Goal: Transaction & Acquisition: Purchase product/service

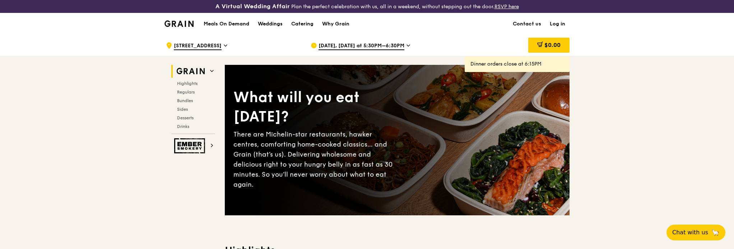
click at [366, 46] on span "[DATE], [DATE] at 5:30PM–6:30PM" at bounding box center [361, 46] width 86 height 8
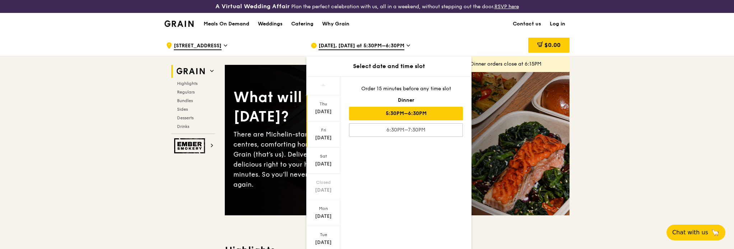
click at [319, 125] on div "[DATE]" at bounding box center [323, 135] width 34 height 26
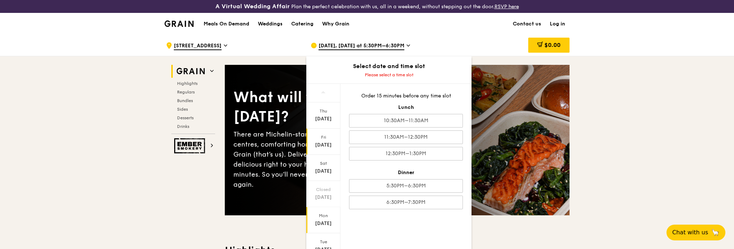
click at [324, 218] on div "[DATE]" at bounding box center [323, 220] width 34 height 26
click at [322, 138] on div "Fri" at bounding box center [323, 138] width 32 height 6
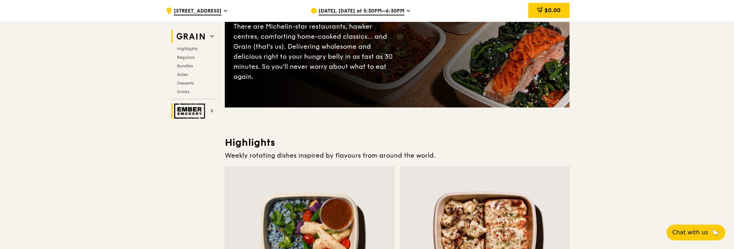
click at [195, 108] on img at bounding box center [190, 111] width 33 height 15
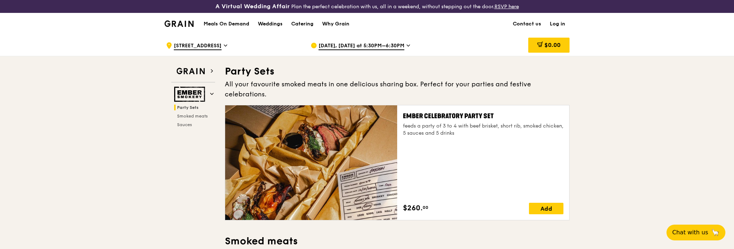
click at [228, 23] on h1 "Meals On Demand" at bounding box center [227, 23] width 46 height 7
click at [226, 24] on h1 "Meals On Demand" at bounding box center [227, 23] width 46 height 7
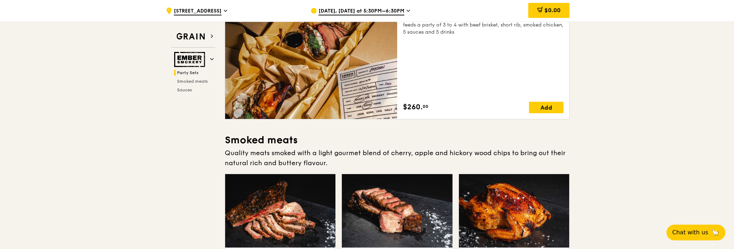
scroll to position [179, 0]
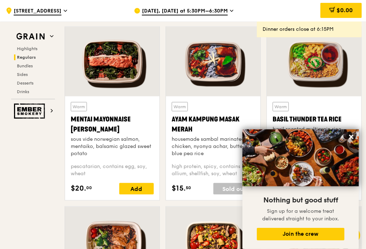
scroll to position [736, 0]
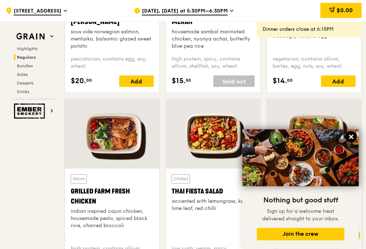
click at [350, 136] on icon at bounding box center [351, 137] width 4 height 4
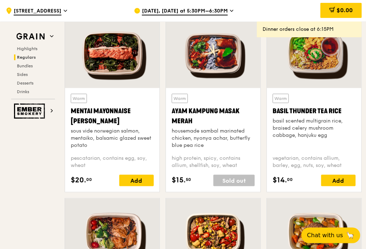
scroll to position [593, 0]
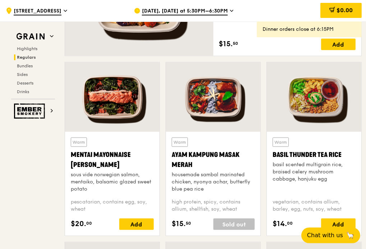
drag, startPoint x: 309, startPoint y: 158, endPoint x: 320, endPoint y: 179, distance: 24.6
click at [320, 179] on div "basil scented multigrain rice, braised celery mushroom cabbage, hanjuku egg" at bounding box center [313, 173] width 83 height 22
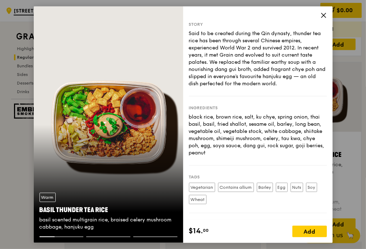
click at [326, 16] on icon at bounding box center [323, 15] width 6 height 6
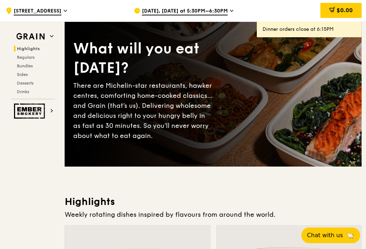
scroll to position [0, 0]
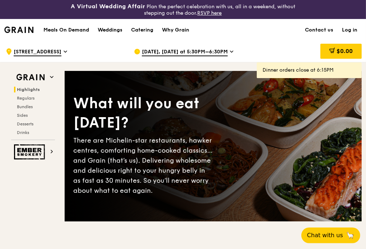
click at [261, 36] on div "Meals On Demand Weddings Catering Why Grain Contact us Log in" at bounding box center [182, 30] width 357 height 22
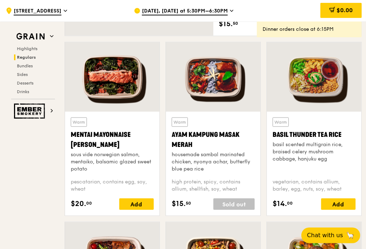
scroll to position [610, 0]
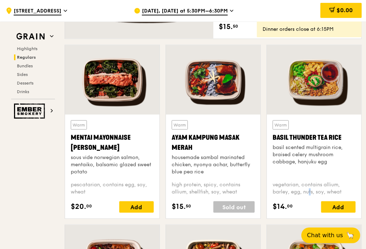
drag, startPoint x: 318, startPoint y: 135, endPoint x: 293, endPoint y: 195, distance: 64.7
click at [293, 195] on div "vegetarian, contains allium, barley, egg, nuts, soy, wheat" at bounding box center [313, 189] width 83 height 14
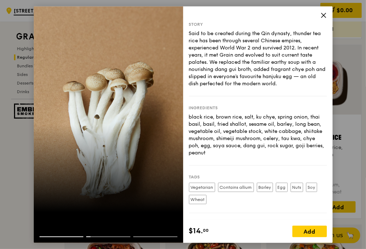
click at [325, 16] on icon at bounding box center [323, 15] width 6 height 6
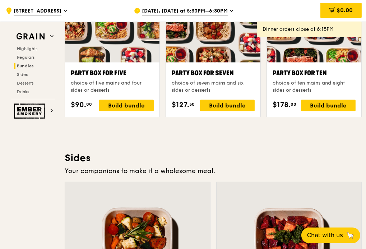
scroll to position [1256, 0]
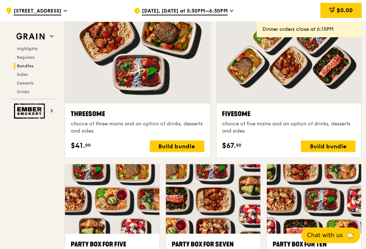
click at [183, 9] on span "[DATE], [DATE] at 5:30PM–6:30PM" at bounding box center [185, 12] width 86 height 8
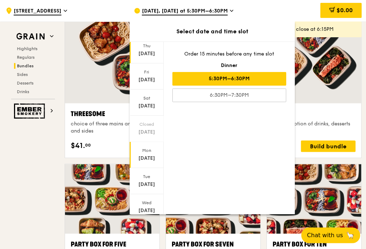
scroll to position [36, 0]
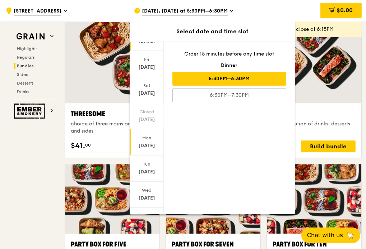
click at [142, 139] on div "Mon" at bounding box center [147, 138] width 32 height 6
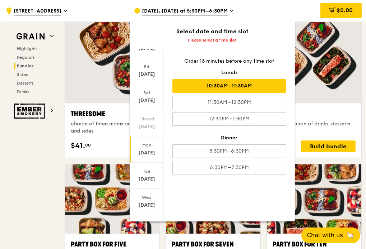
click at [232, 86] on div "10:30AM–11:30AM" at bounding box center [229, 86] width 114 height 14
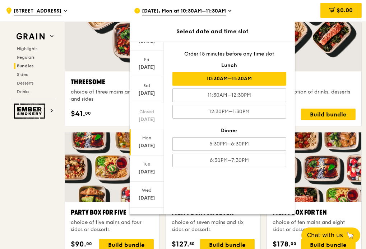
scroll to position [1364, 0]
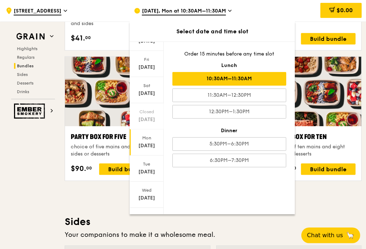
drag, startPoint x: 265, startPoint y: 233, endPoint x: 261, endPoint y: 229, distance: 5.3
click at [265, 232] on div "Your companions to make it a wholesome meal." at bounding box center [213, 235] width 297 height 10
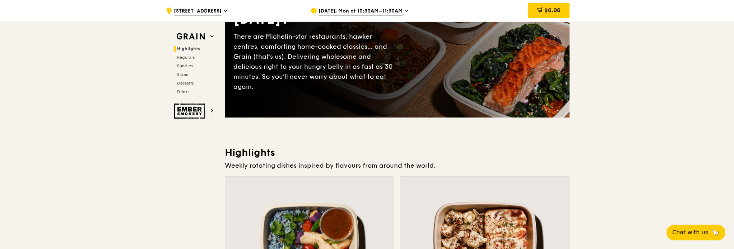
scroll to position [0, 0]
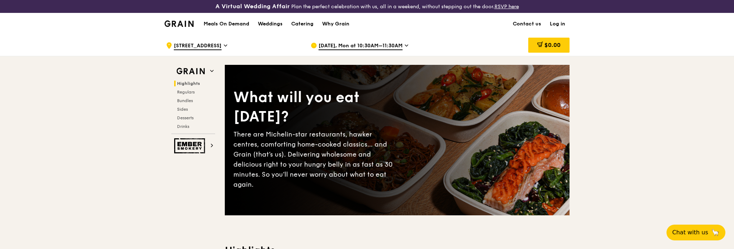
click at [559, 22] on link "Log in" at bounding box center [557, 24] width 24 height 22
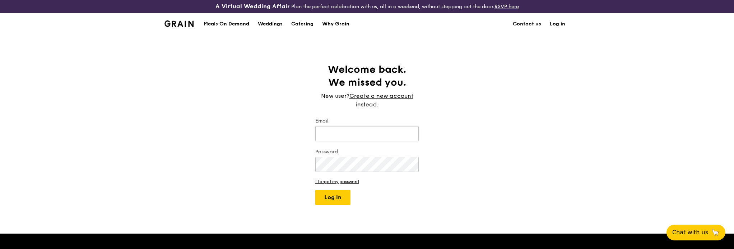
type input "edancx@icloud.com"
click at [362, 136] on input "edancx@icloud.com" at bounding box center [366, 133] width 103 height 15
click at [322, 196] on button "Log in" at bounding box center [332, 197] width 35 height 15
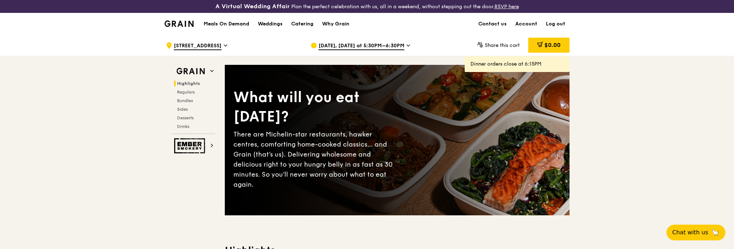
click at [368, 41] on div "[DATE], [DATE] at 5:30PM–6:30PM" at bounding box center [376, 46] width 133 height 22
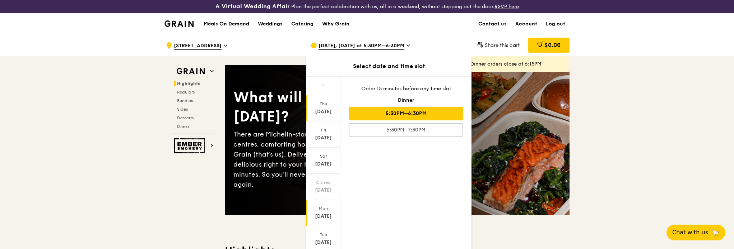
click at [322, 214] on div "[DATE]" at bounding box center [323, 216] width 32 height 7
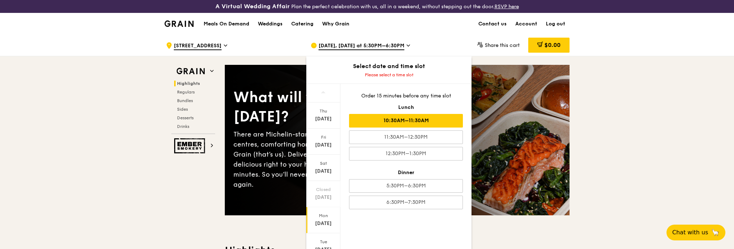
click at [413, 121] on div "10:30AM–11:30AM" at bounding box center [406, 121] width 114 height 14
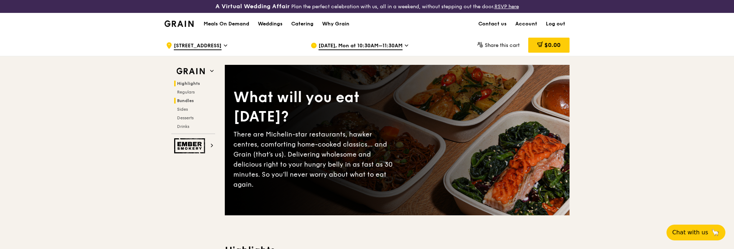
click at [182, 101] on span "Bundles" at bounding box center [185, 100] width 17 height 5
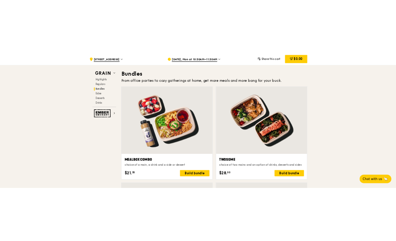
scroll to position [1053, 0]
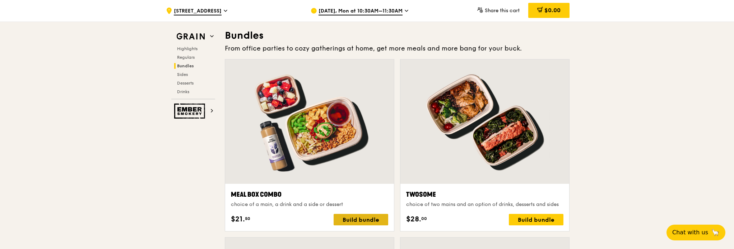
click at [364, 219] on div "Build bundle" at bounding box center [360, 219] width 55 height 11
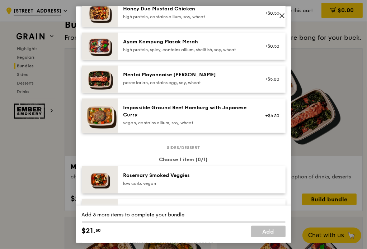
scroll to position [251, 0]
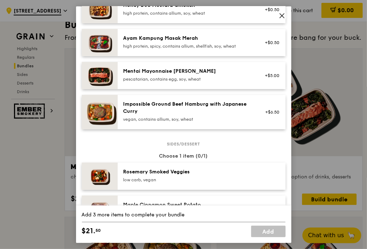
click at [165, 75] on div "Mentai Mayonnaise Aburi Salmon pescatarian, contains egg, soy, wheat" at bounding box center [187, 74] width 129 height 14
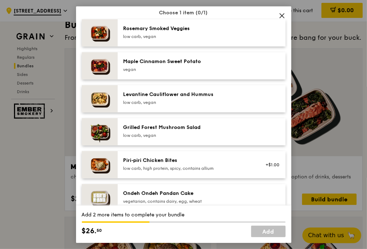
scroll to position [431, 0]
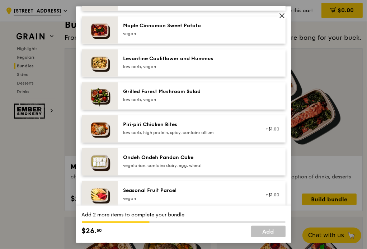
click at [175, 127] on div "Piri‑piri Chicken Bites low carb, high protein, spicy, contains allium" at bounding box center [187, 128] width 129 height 14
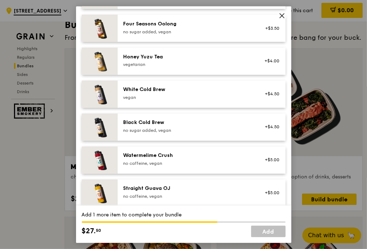
scroll to position [871, 0]
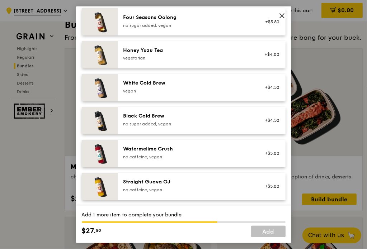
click at [177, 190] on div "no caffeine, vegan" at bounding box center [187, 190] width 129 height 6
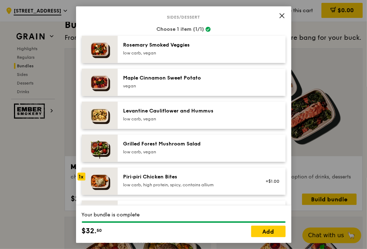
scroll to position [431, 0]
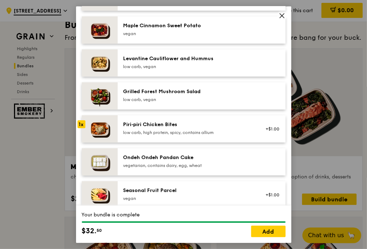
click at [282, 15] on icon at bounding box center [282, 15] width 4 height 4
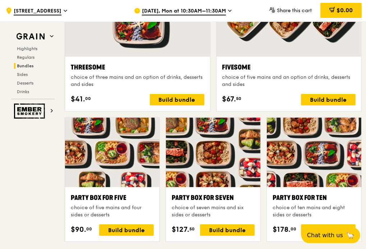
scroll to position [1266, 0]
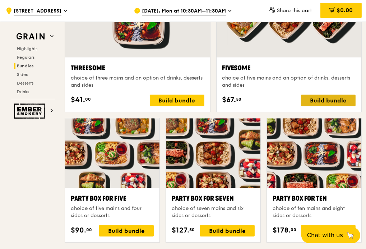
click at [326, 100] on div "Build bundle" at bounding box center [328, 100] width 55 height 11
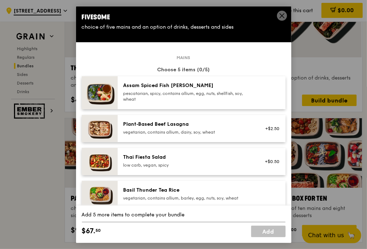
scroll to position [36, 0]
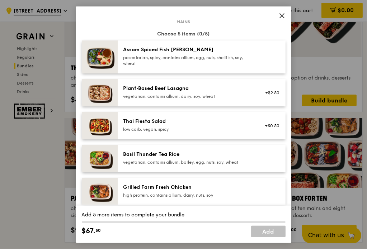
click at [196, 63] on div "pescatarian, spicy, contains allium, egg, nuts, shellfish, soy, wheat" at bounding box center [187, 60] width 129 height 11
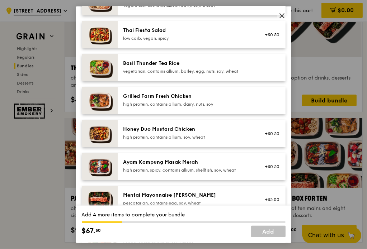
scroll to position [144, 0]
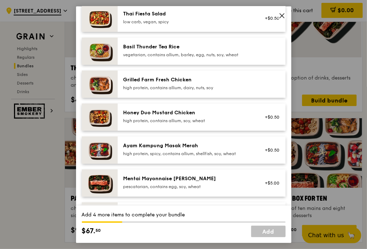
click at [218, 116] on div "Honey Duo Mustard Chicken" at bounding box center [187, 112] width 129 height 7
click at [206, 121] on div "high protein, contains allium, soy, wheat" at bounding box center [187, 121] width 129 height 6
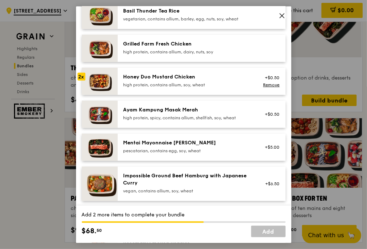
click at [172, 148] on div "pescatarian, contains egg, soy, wheat" at bounding box center [187, 151] width 129 height 6
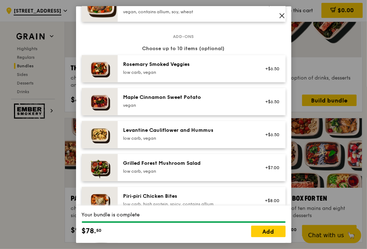
scroll to position [395, 0]
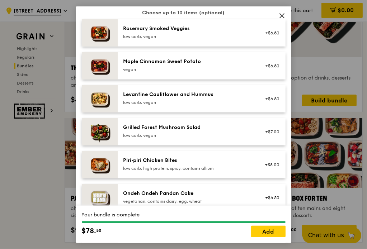
click at [216, 160] on div "Piri‑piri Chicken Bites" at bounding box center [187, 160] width 129 height 7
click at [211, 163] on div "Piri‑piri Chicken Bites" at bounding box center [187, 160] width 129 height 7
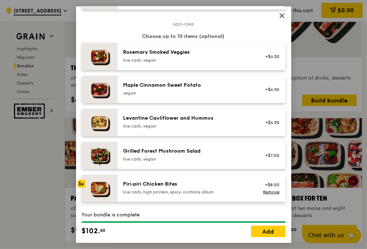
scroll to position [359, 0]
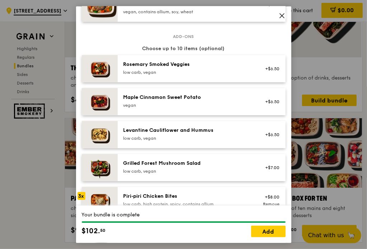
click at [184, 102] on div "Maple Cinnamon Sweet Potato vegan" at bounding box center [187, 101] width 129 height 14
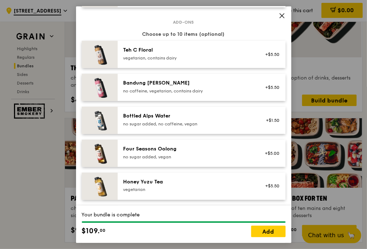
scroll to position [728, 0]
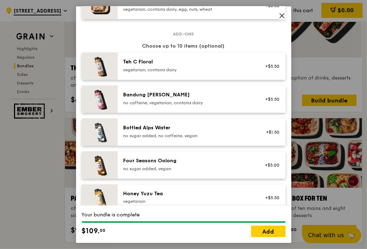
click at [204, 60] on div "Teh C Floral" at bounding box center [187, 61] width 129 height 7
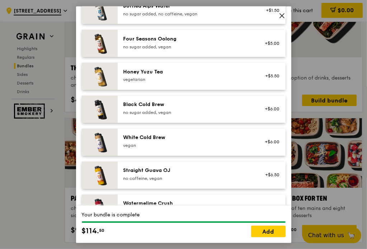
scroll to position [871, 0]
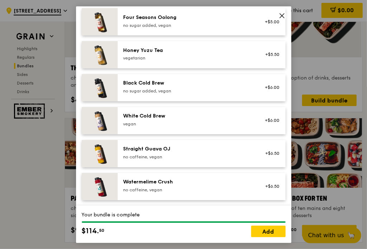
click at [175, 117] on div "White Cold Brew" at bounding box center [187, 116] width 129 height 7
click at [198, 147] on div "Straight Guava OJ" at bounding box center [187, 149] width 129 height 7
click at [269, 232] on link "Add" at bounding box center [268, 231] width 34 height 11
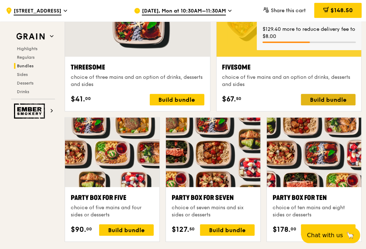
click at [322, 97] on div "Build bundle" at bounding box center [328, 99] width 55 height 11
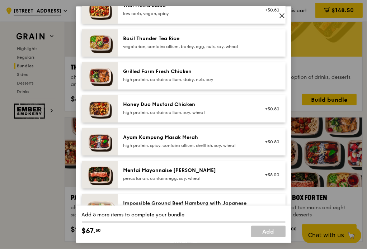
scroll to position [144, 0]
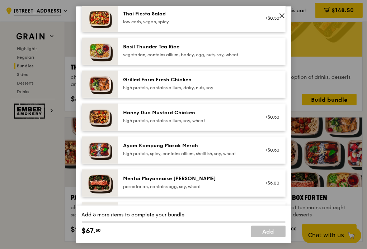
click at [236, 155] on div "high protein, spicy, contains allium, shellfish, soy, wheat" at bounding box center [187, 154] width 129 height 6
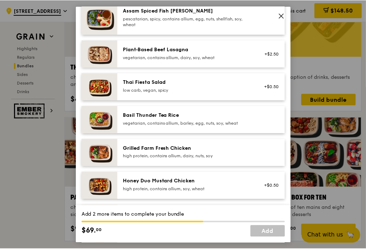
scroll to position [72, 0]
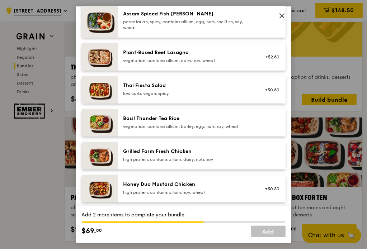
click at [181, 111] on div "Basil Thunder Tea Rice vegetarian, contains allium, barley, egg, nuts, soy, whe…" at bounding box center [202, 122] width 168 height 27
click at [174, 114] on div "Basil Thunder Tea Rice vegetarian, contains allium, barley, egg, nuts, soy, whe…" at bounding box center [202, 122] width 168 height 27
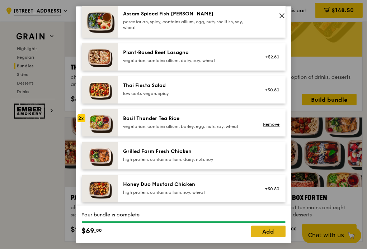
click at [271, 230] on link "Add" at bounding box center [268, 231] width 34 height 11
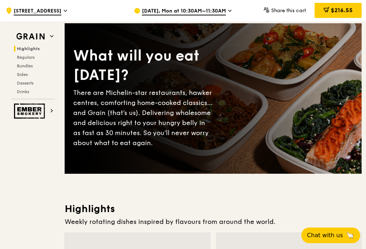
scroll to position [0, 0]
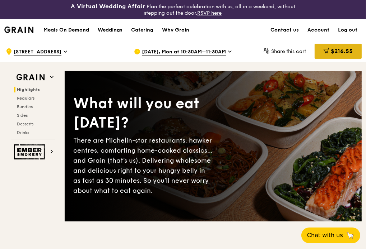
click at [323, 52] on icon at bounding box center [326, 51] width 6 height 6
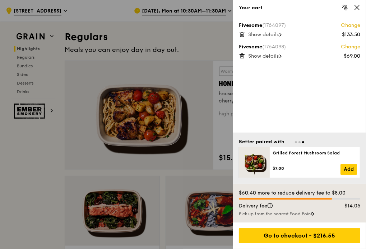
scroll to position [467, 0]
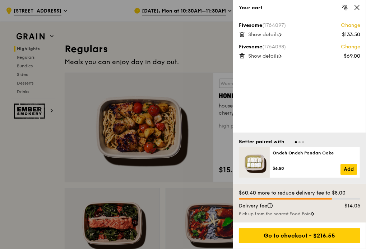
click at [257, 35] on span "Show details" at bounding box center [263, 35] width 31 height 6
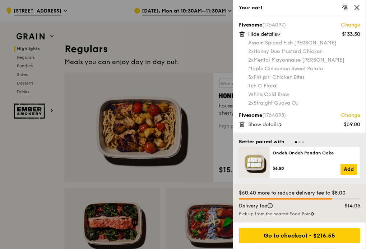
click at [271, 125] on span "Show details" at bounding box center [263, 125] width 31 height 6
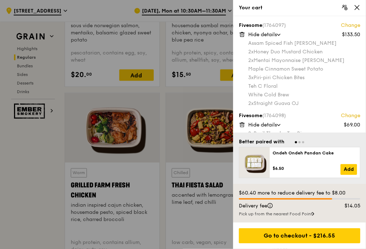
scroll to position [790, 0]
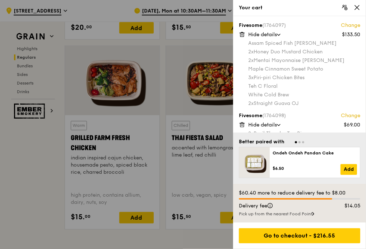
click at [304, 240] on div "Go to checkout - $216.55" at bounding box center [299, 236] width 121 height 15
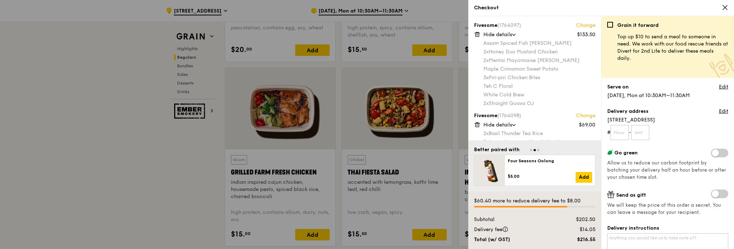
scroll to position [823, 0]
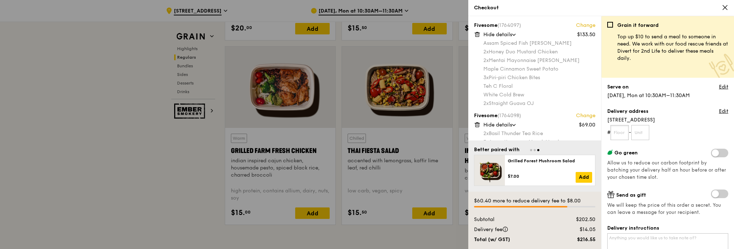
click at [619, 130] on input "text" at bounding box center [619, 132] width 18 height 15
type input "01"
click at [713, 152] on span at bounding box center [719, 153] width 17 height 9
click at [712, 154] on input "checkbox" at bounding box center [712, 154] width 0 height 0
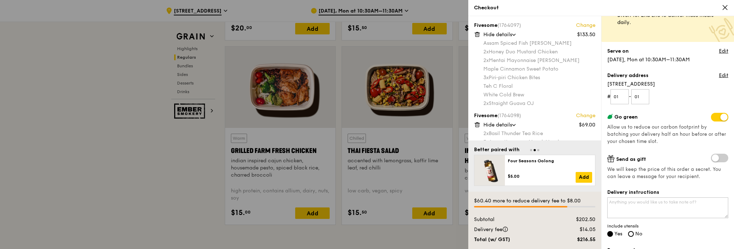
scroll to position [0, 0]
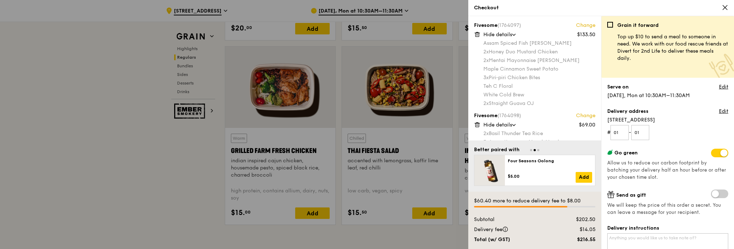
click at [715, 151] on span at bounding box center [719, 153] width 17 height 9
click at [712, 154] on input "checkbox" at bounding box center [712, 154] width 0 height 0
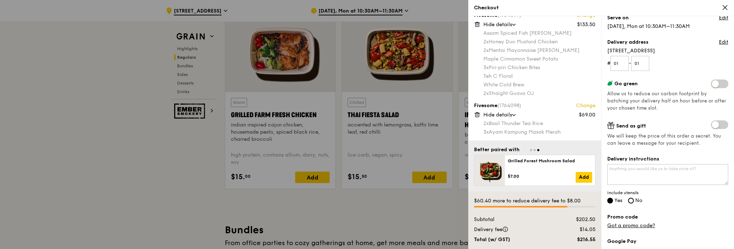
scroll to position [108, 0]
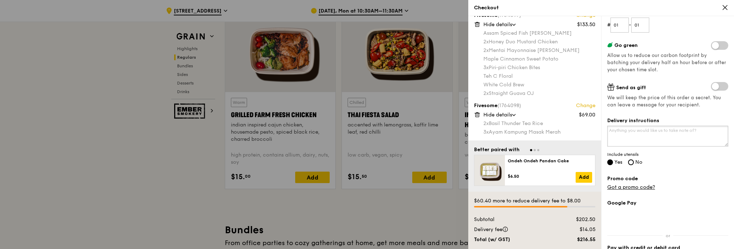
click at [632, 135] on textarea "Delivery instructions" at bounding box center [667, 136] width 121 height 21
click at [628, 131] on textarea "Delivery instructions" at bounding box center [667, 136] width 121 height 21
type textarea "G"
click at [714, 131] on textarea "Call Jaime 8318 8685 or Cheryl 9815 8834" at bounding box center [667, 136] width 121 height 21
click at [642, 142] on textarea "Call Jaime 8318 8685 or Cheryl 9815 8834 for receiving." at bounding box center [667, 136] width 121 height 21
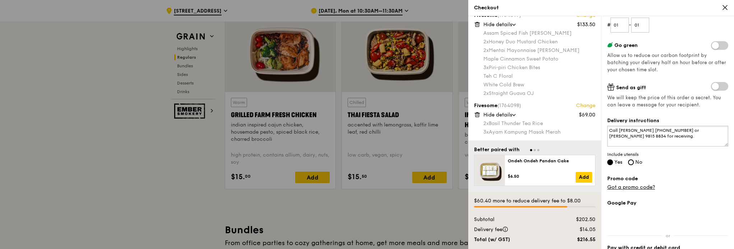
click at [676, 130] on textarea "Call Jaime 8318 8685 or Cheryl 9815 8834 for receiving." at bounding box center [667, 136] width 121 height 21
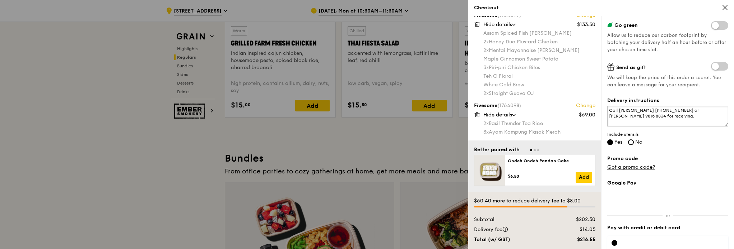
scroll to position [56, 0]
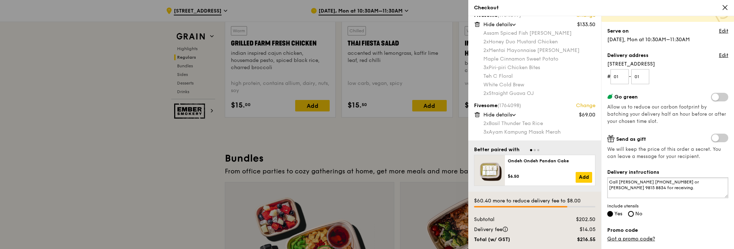
click at [674, 190] on textarea "Call Jaime 8318 8685 or Cheryl 9815 8834 for receiving." at bounding box center [667, 188] width 121 height 21
click at [672, 186] on textarea "Call Jaime 8318 8685 or Cheryl 9815 8834 for receiving." at bounding box center [667, 188] width 121 height 21
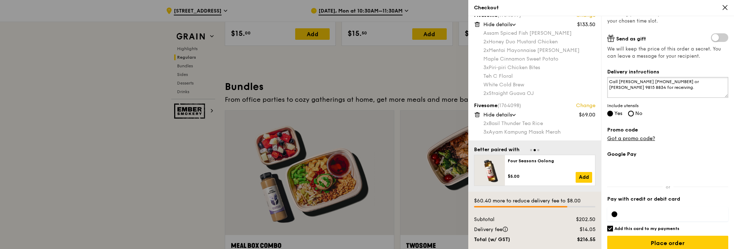
scroll to position [164, 0]
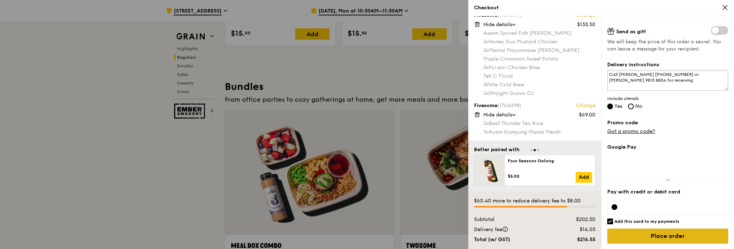
type textarea "Call Jaime 8318 8685 or Cheryl 9815 8834 for receiving."
drag, startPoint x: 686, startPoint y: 234, endPoint x: 664, endPoint y: 226, distance: 23.6
click at [686, 234] on input "Place order" at bounding box center [667, 236] width 121 height 15
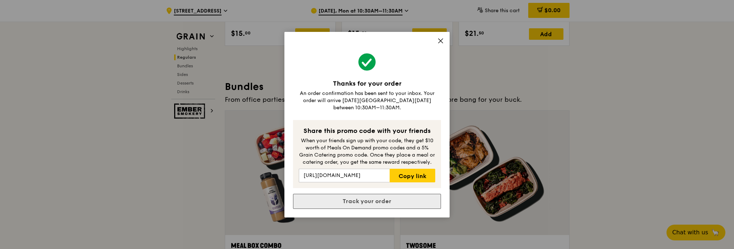
click at [376, 200] on link "Track your order" at bounding box center [367, 201] width 148 height 15
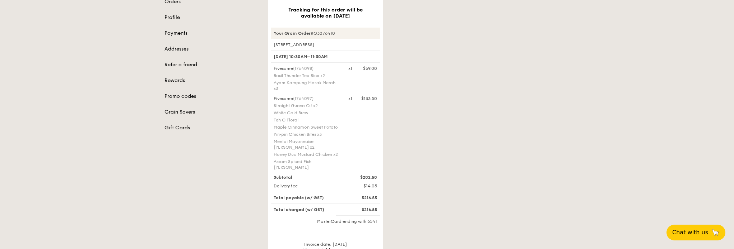
scroll to position [108, 0]
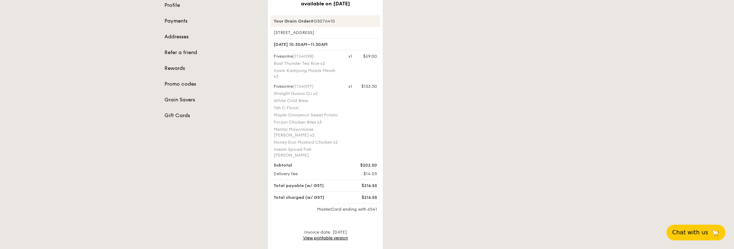
click at [333, 236] on link "View printable version" at bounding box center [325, 238] width 45 height 5
